Goal: Check status: Check status

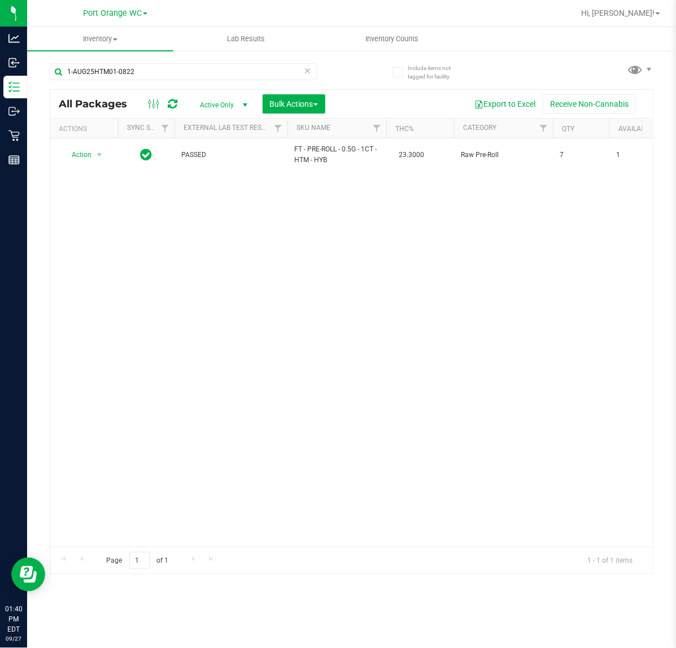
click at [222, 80] on div "1-AUG25HTM01-0822" at bounding box center [184, 76] width 268 height 26
click at [222, 77] on input "1-AUG25HTM01-0822" at bounding box center [184, 71] width 268 height 17
click at [222, 75] on input "1-AUG25HTM01-0822" at bounding box center [184, 71] width 268 height 17
type input "2588597318040189"
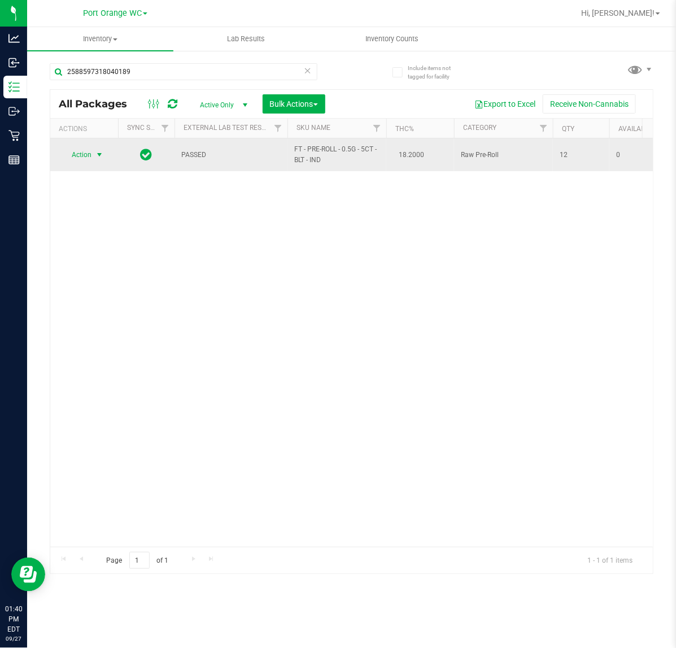
click at [99, 156] on span "select" at bounding box center [99, 154] width 9 height 9
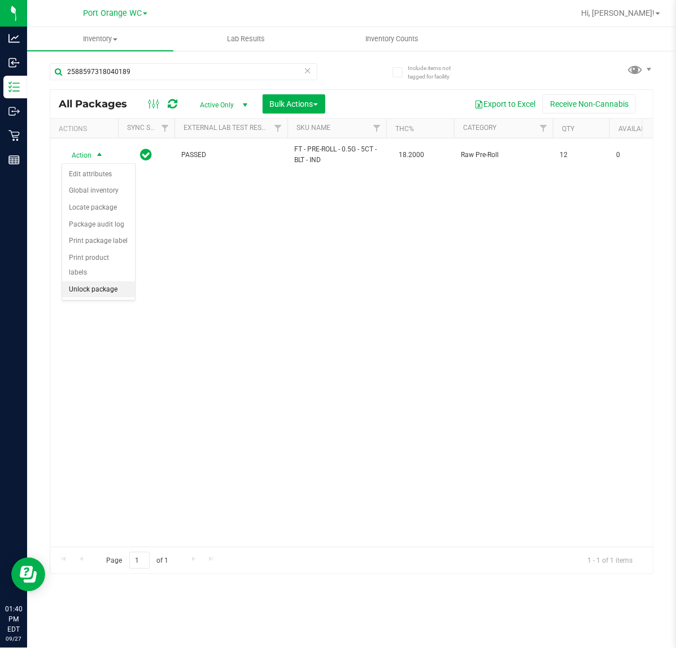
click at [106, 281] on li "Unlock package" at bounding box center [98, 289] width 73 height 17
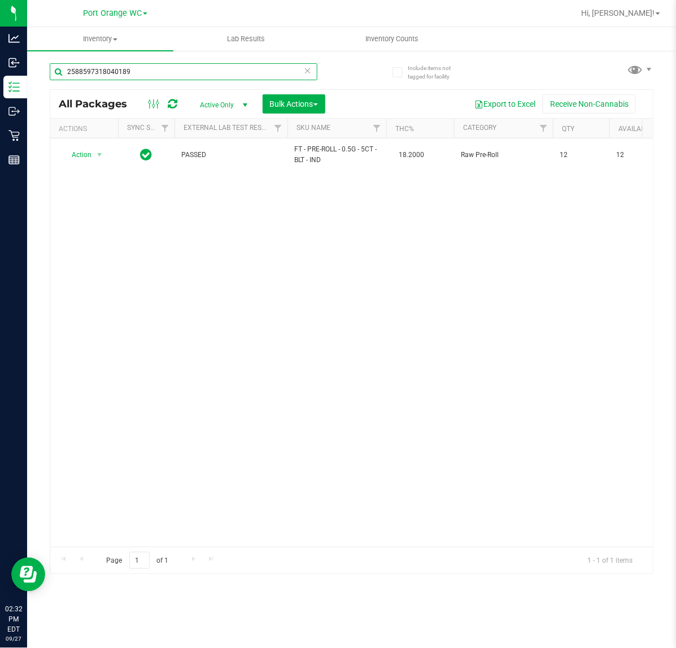
click at [198, 76] on input "2588597318040189" at bounding box center [184, 71] width 268 height 17
type input "6117341630192599"
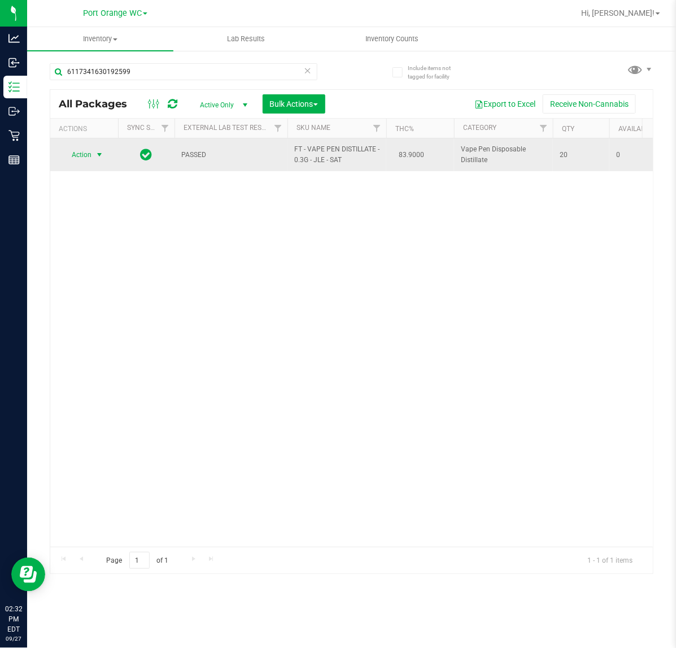
click at [94, 156] on span "select" at bounding box center [100, 155] width 14 height 16
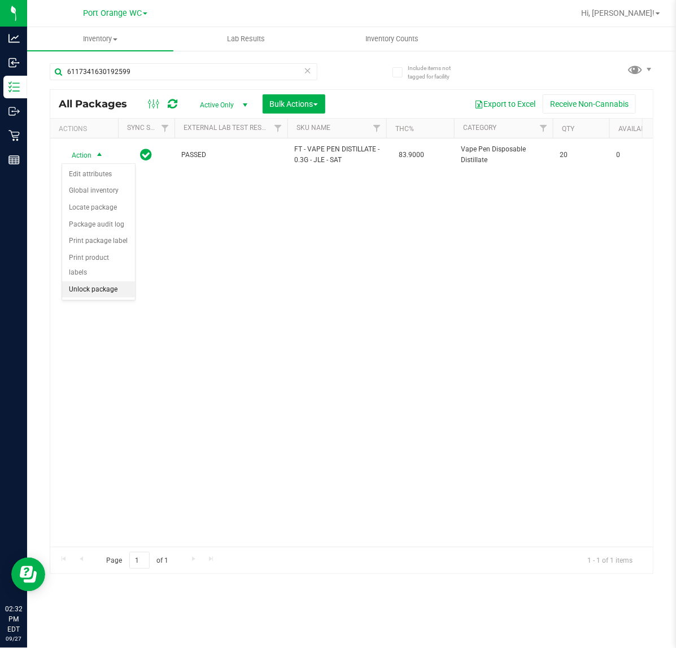
click at [109, 281] on li "Unlock package" at bounding box center [98, 289] width 73 height 17
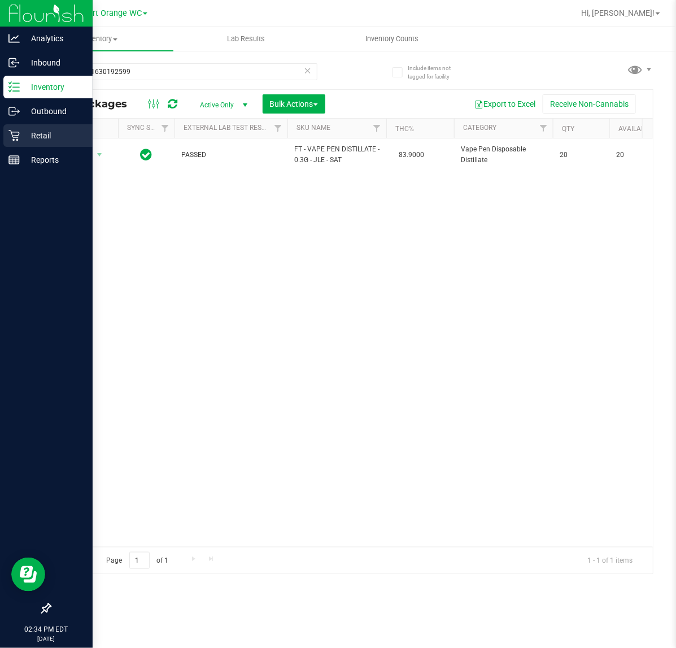
click at [15, 131] on icon at bounding box center [13, 135] width 11 height 11
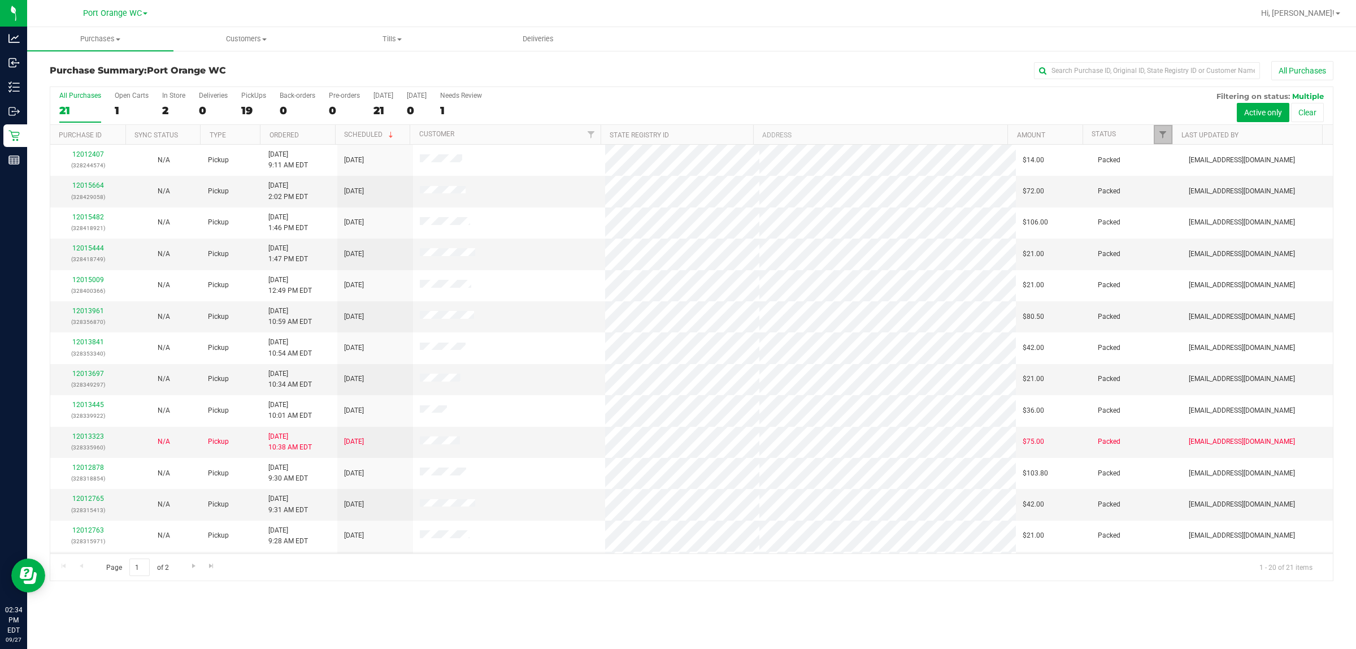
click at [676, 134] on link "Filter" at bounding box center [1163, 134] width 19 height 19
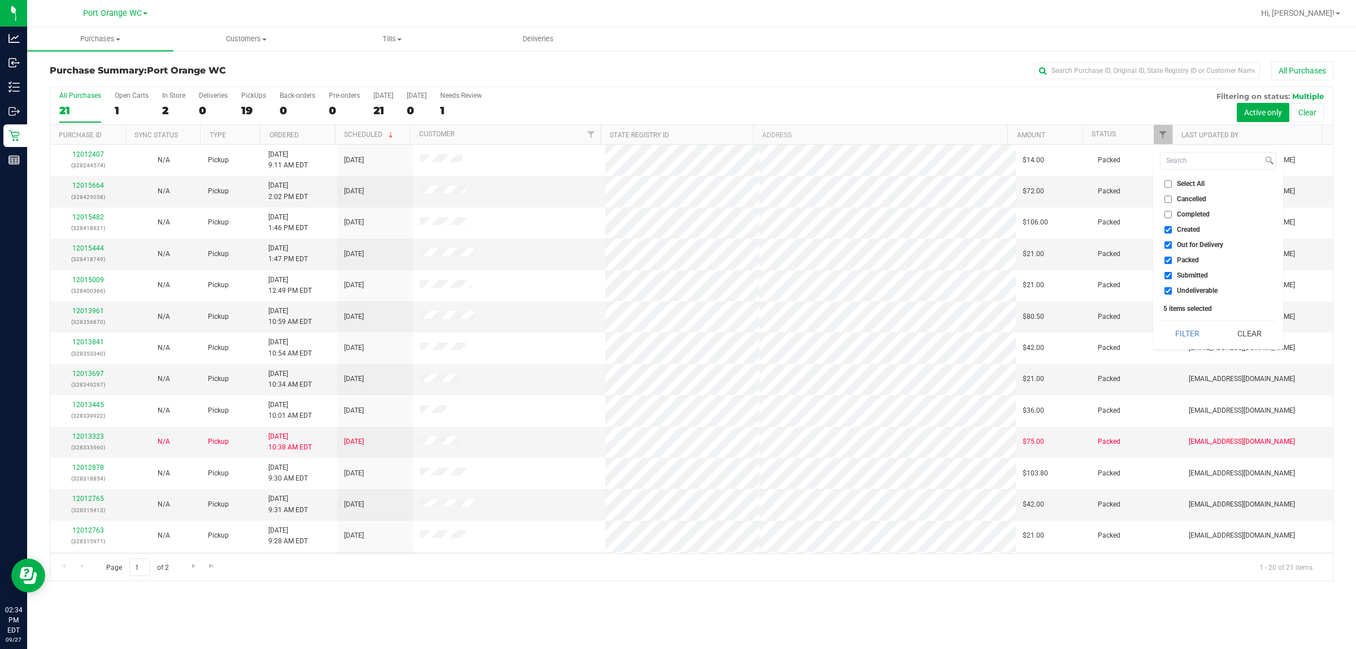
click at [676, 229] on span "Created" at bounding box center [1188, 229] width 23 height 7
click at [676, 229] on input "Created" at bounding box center [1168, 229] width 7 height 7
checkbox input "false"
click at [676, 247] on span "Out for Delivery" at bounding box center [1200, 244] width 46 height 7
click at [676, 247] on input "Out for Delivery" at bounding box center [1168, 244] width 7 height 7
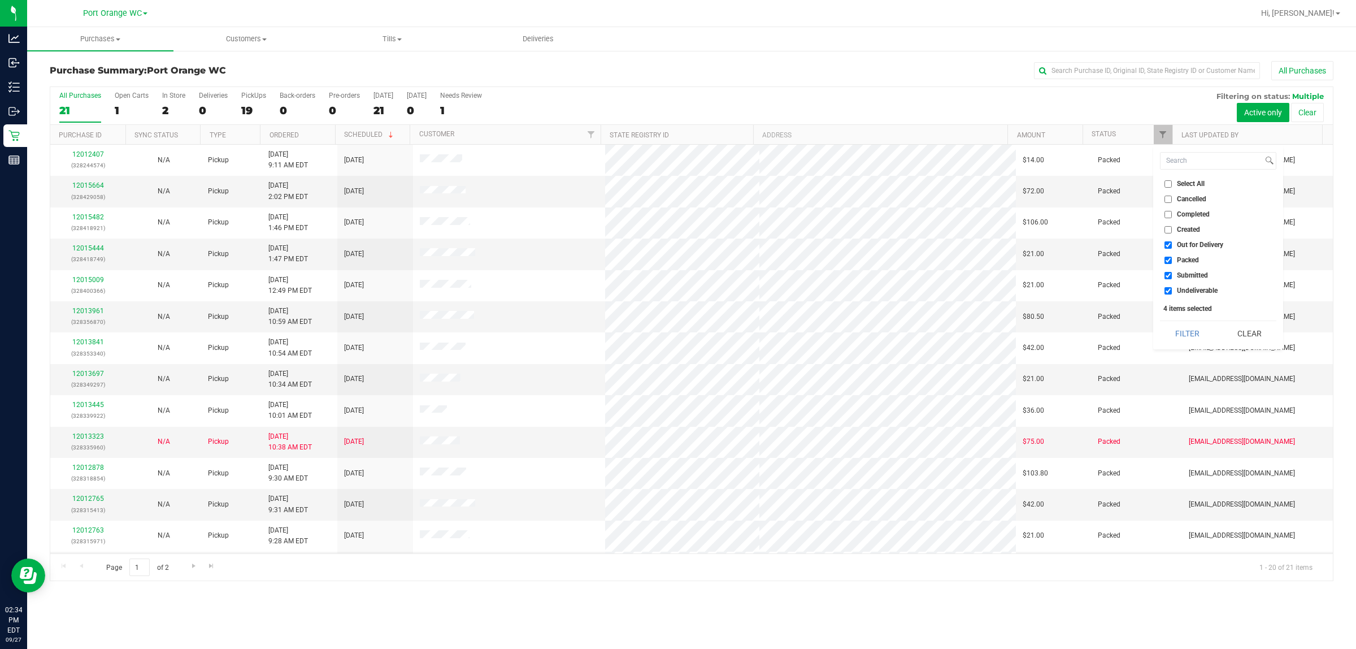
checkbox input "false"
click at [676, 291] on span "Undeliverable" at bounding box center [1197, 290] width 41 height 7
click at [676, 291] on input "Undeliverable" at bounding box center [1168, 290] width 7 height 7
checkbox input "false"
click at [676, 323] on button "Filter" at bounding box center [1187, 333] width 54 height 25
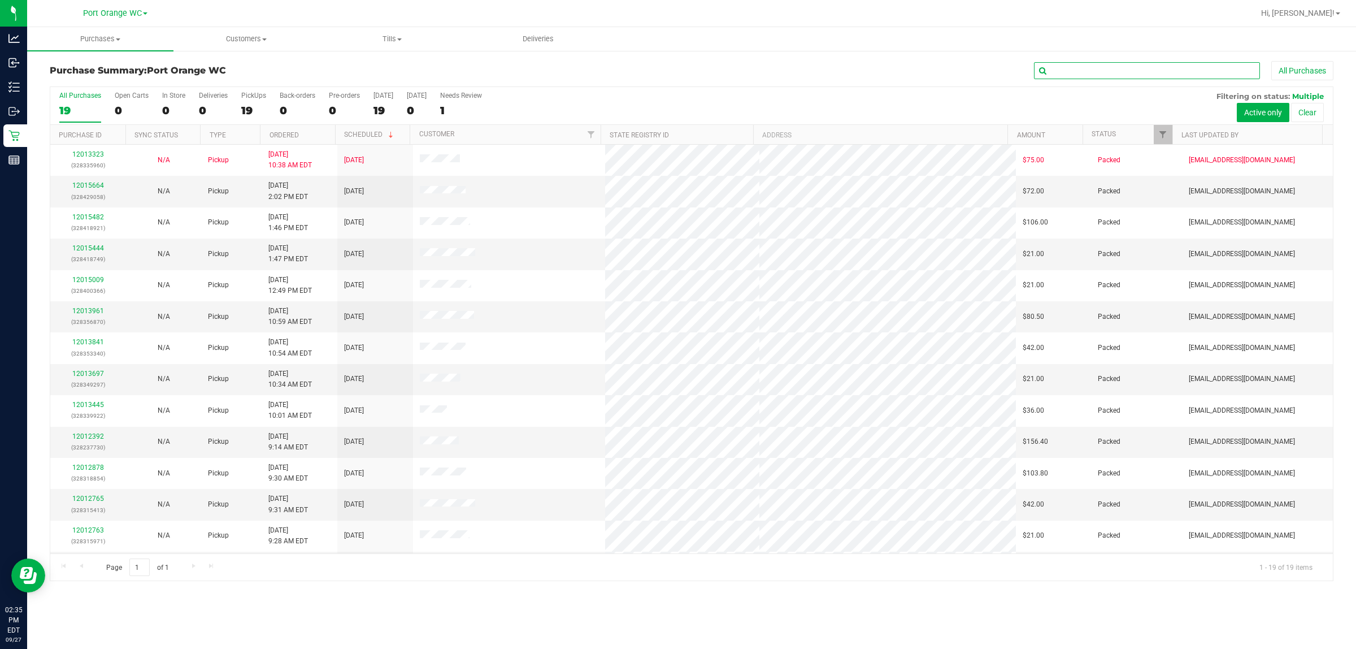
click at [676, 71] on input "text" at bounding box center [1147, 70] width 226 height 17
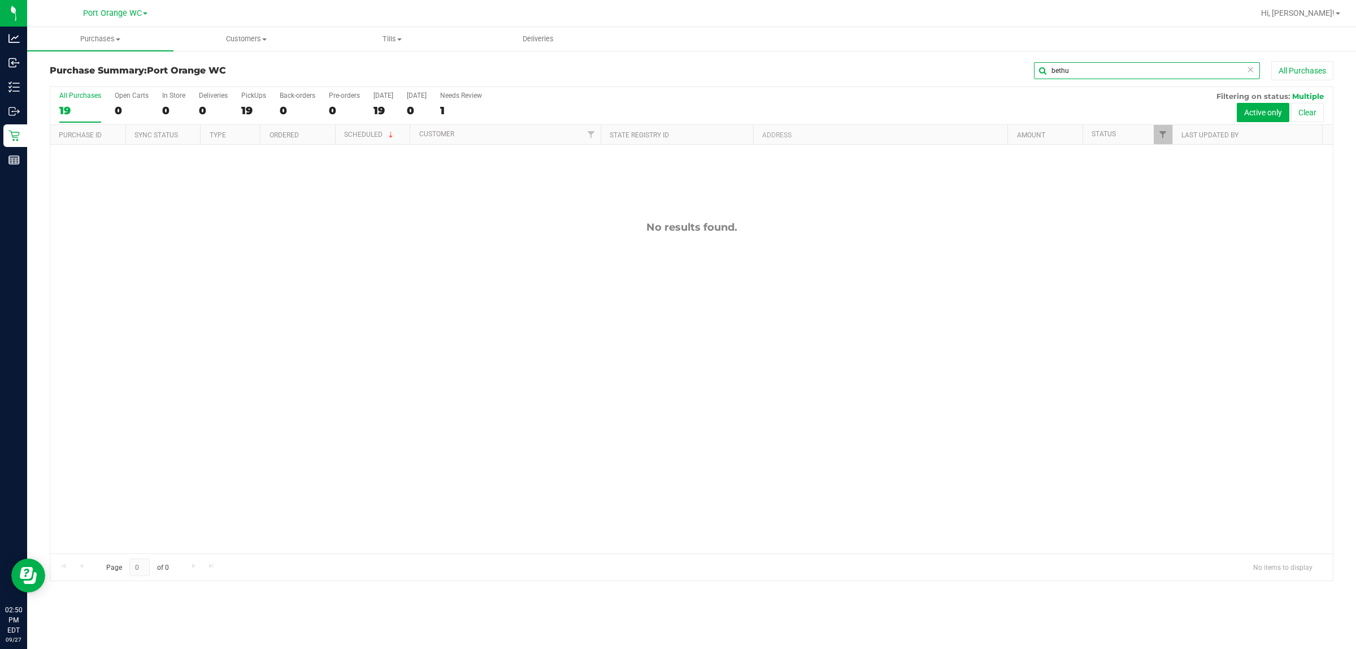
type input "bethu"
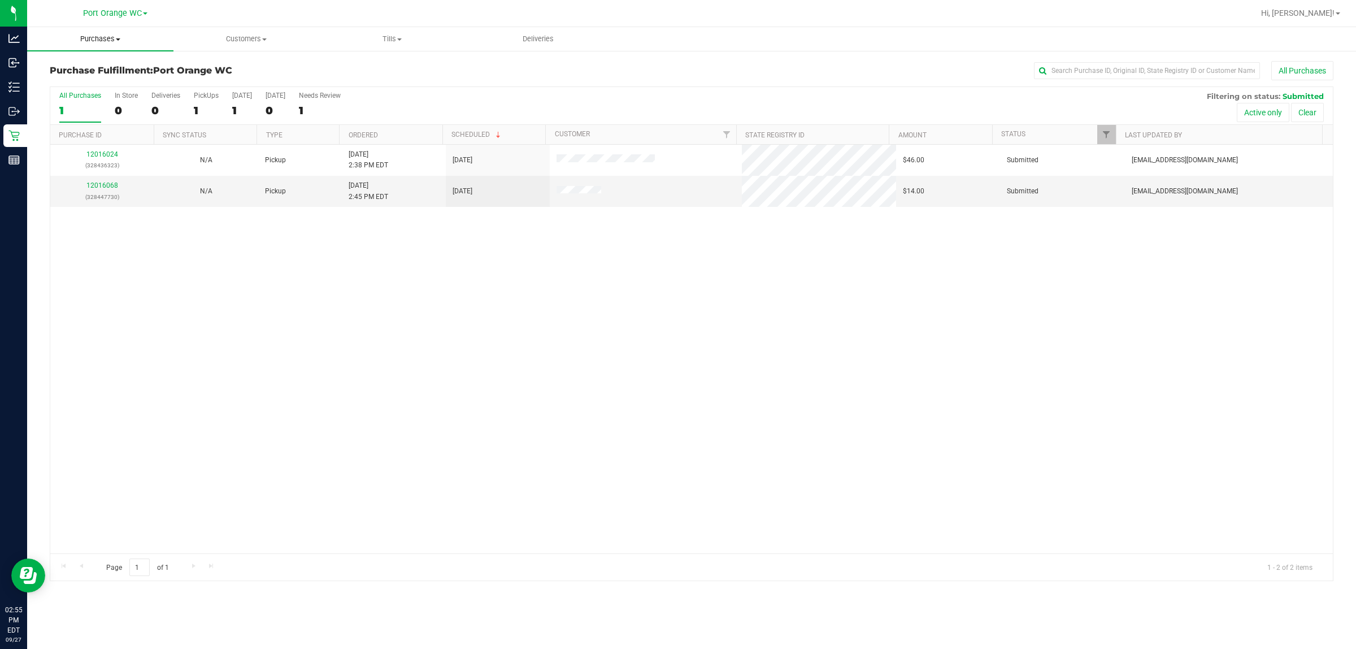
click at [108, 34] on span "Purchases" at bounding box center [100, 39] width 146 height 10
click at [80, 71] on span "Summary of purchases" at bounding box center [85, 68] width 116 height 10
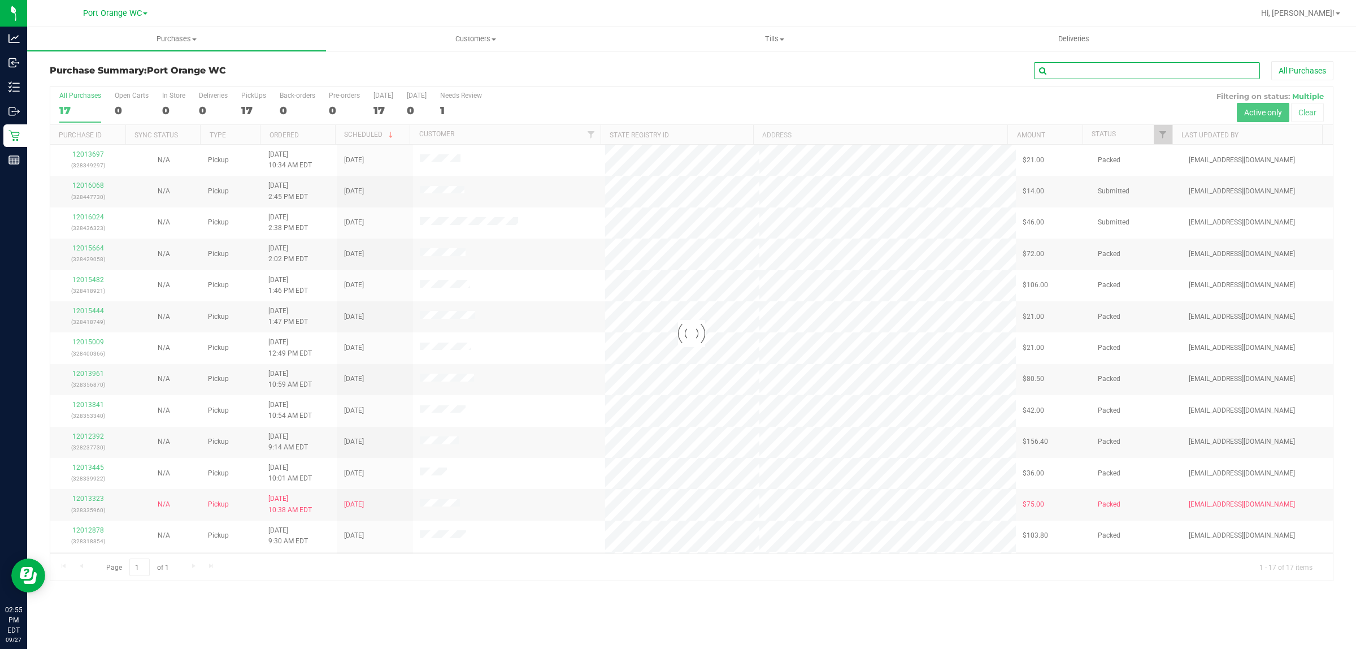
click at [1092, 69] on input "text" at bounding box center [1147, 70] width 226 height 17
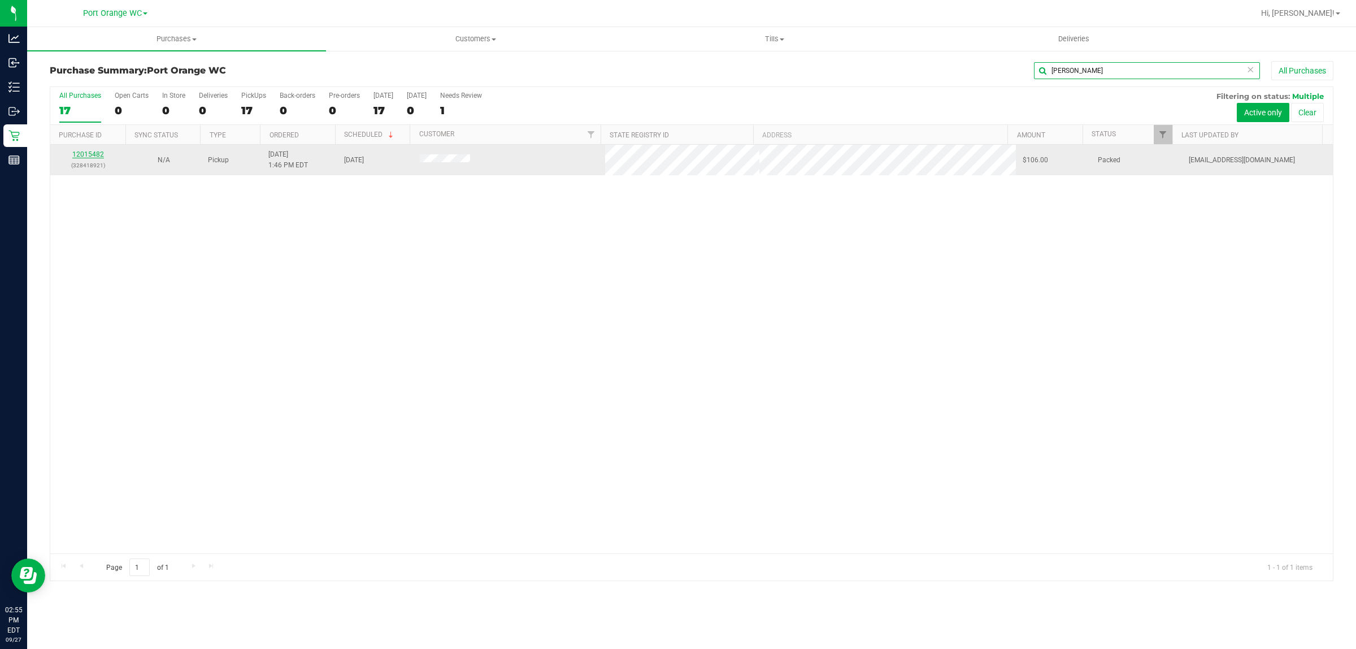
type input "[PERSON_NAME]"
click at [95, 157] on link "12015482" at bounding box center [88, 154] width 32 height 8
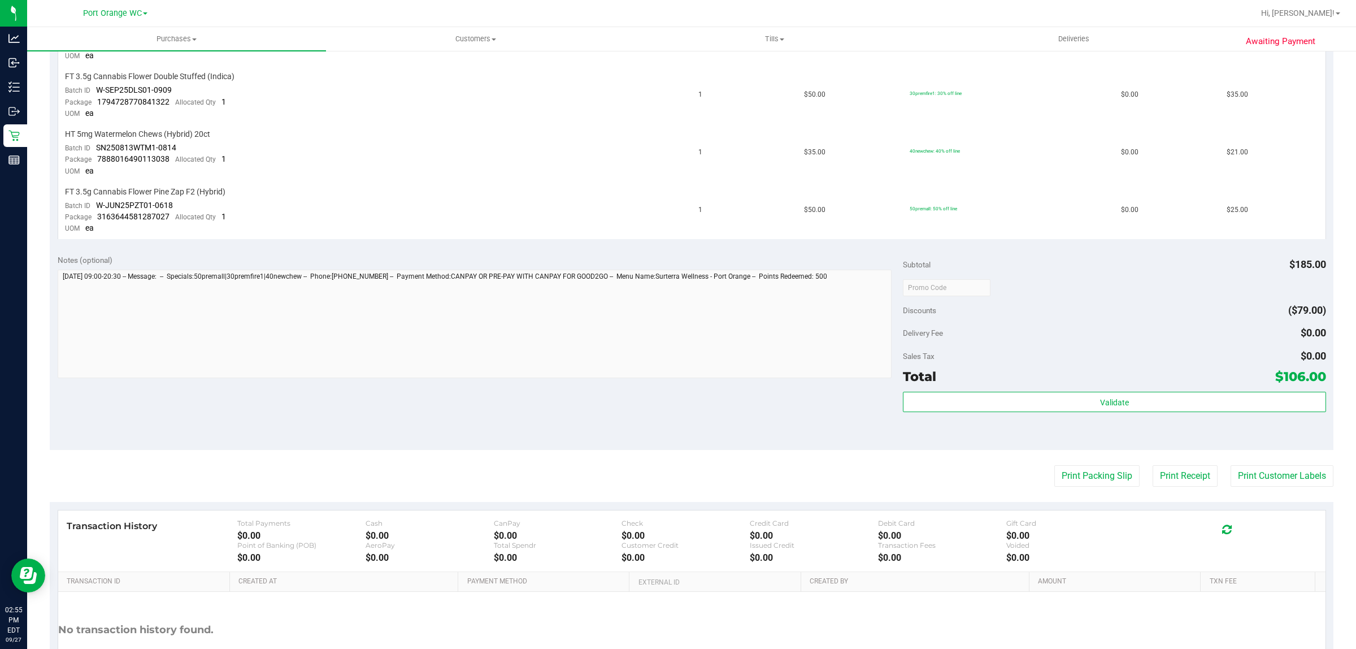
scroll to position [433, 0]
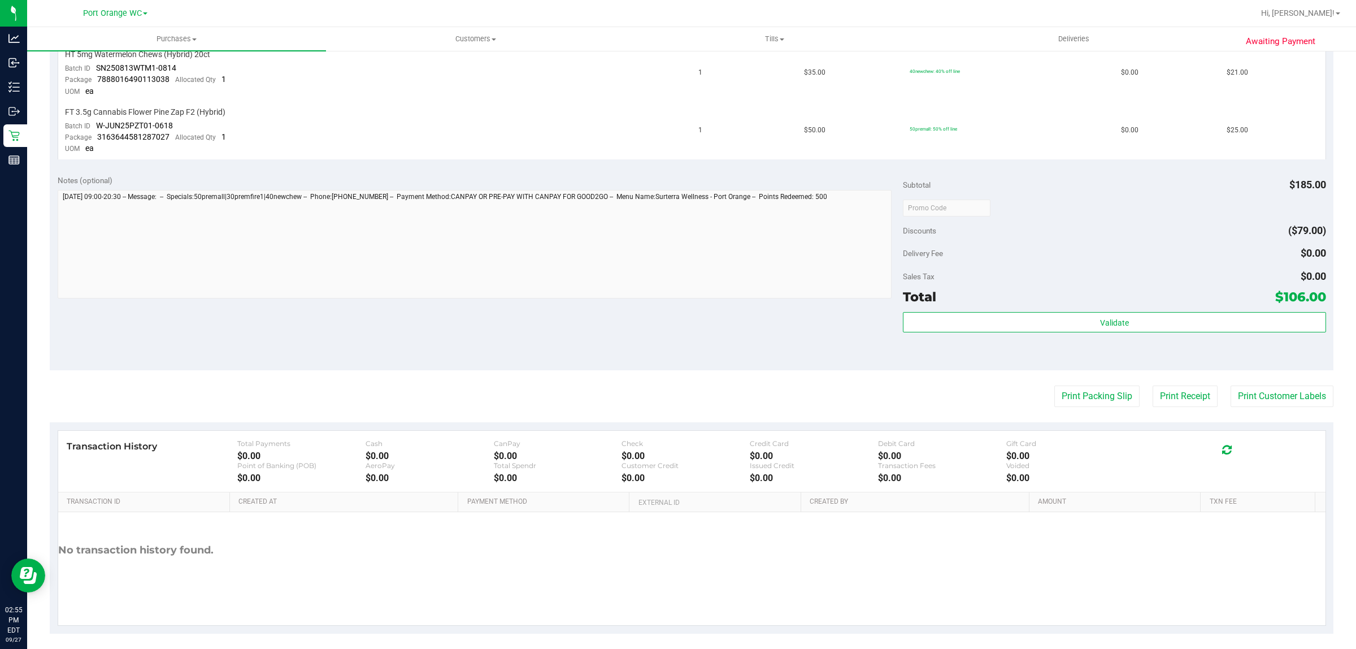
drag, startPoint x: 1082, startPoint y: 299, endPoint x: 1092, endPoint y: 304, distance: 10.6
click at [1083, 299] on div "Total $106.00" at bounding box center [1114, 297] width 423 height 20
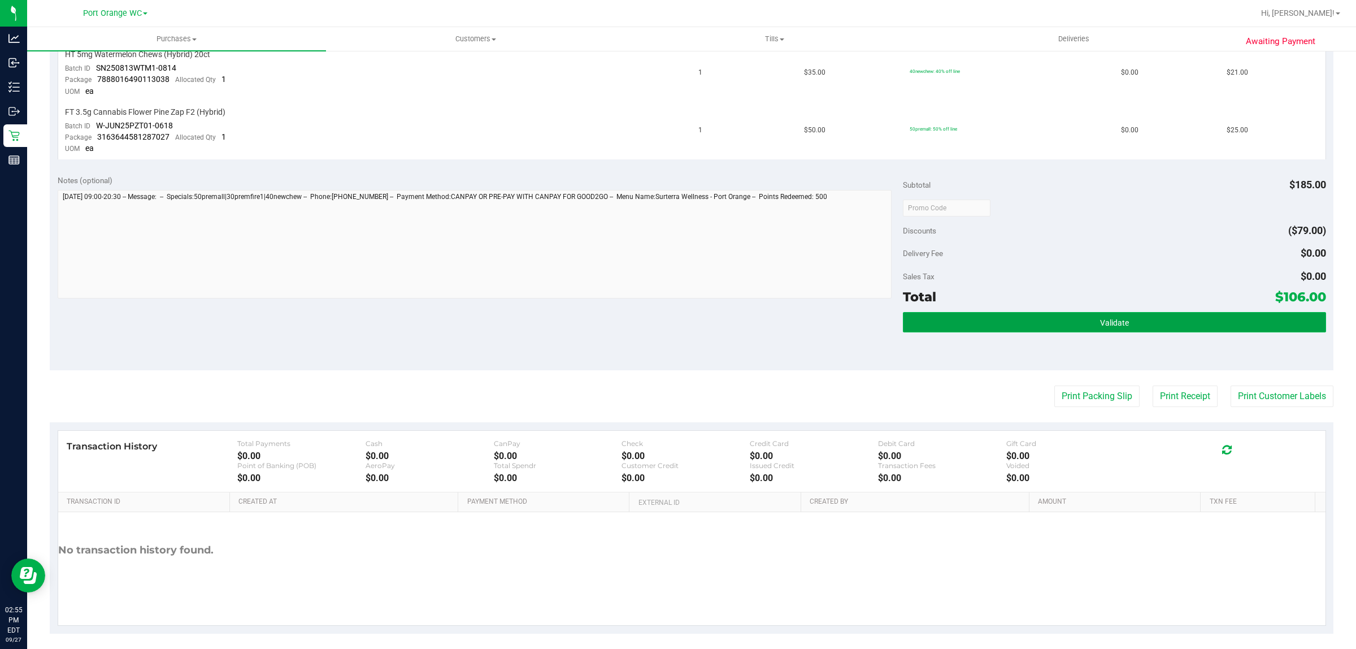
click at [1094, 312] on button "Validate" at bounding box center [1114, 322] width 423 height 20
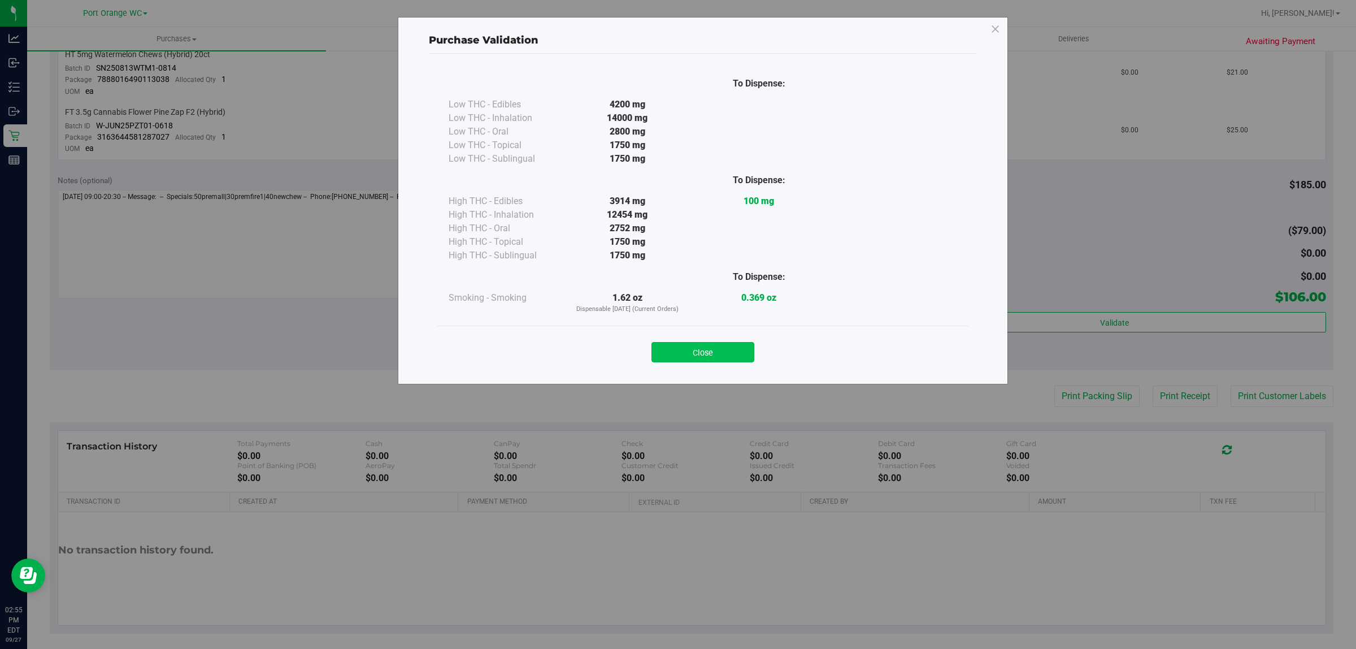
click at [675, 345] on button "Close" at bounding box center [703, 352] width 103 height 20
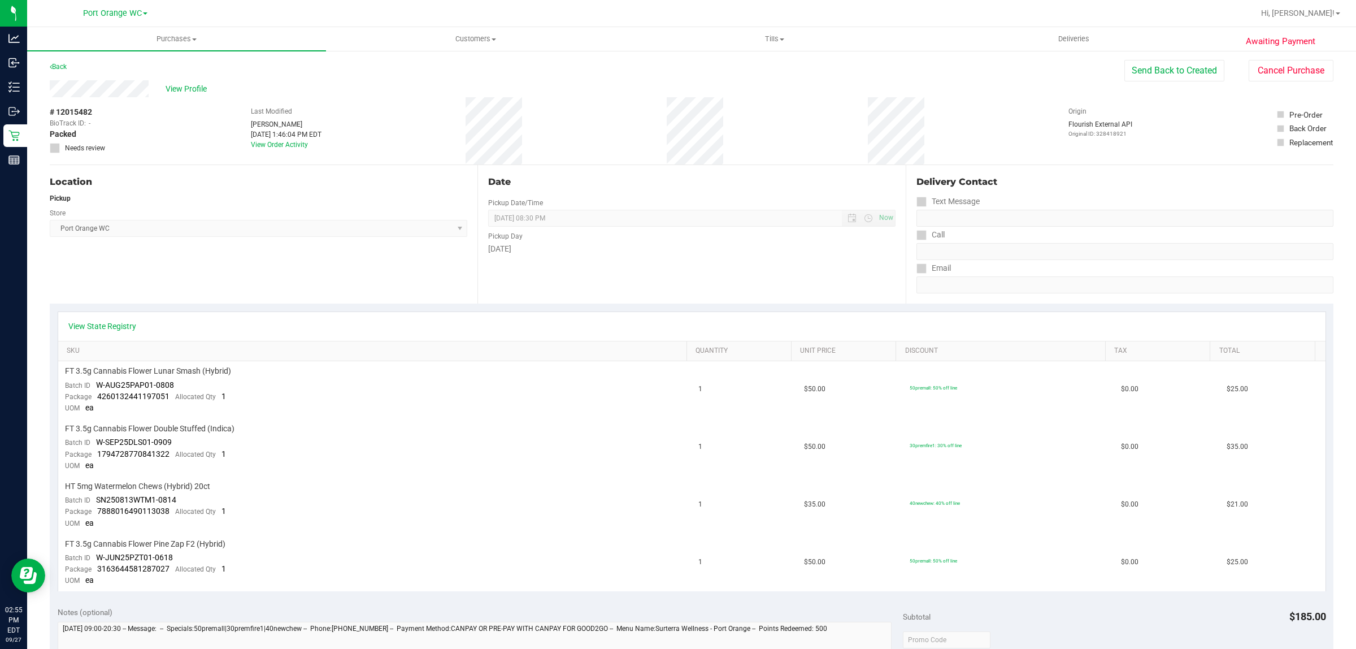
scroll to position [0, 0]
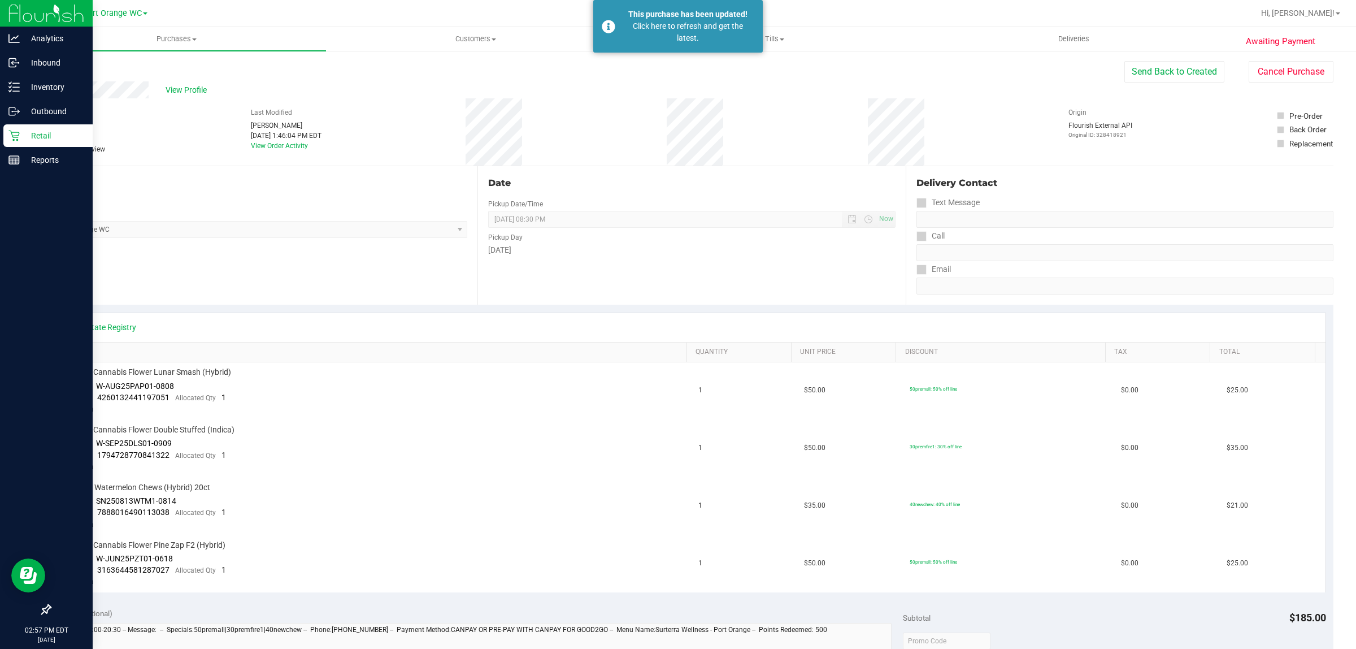
click at [34, 131] on p "Retail" at bounding box center [54, 136] width 68 height 14
